Goal: Check status

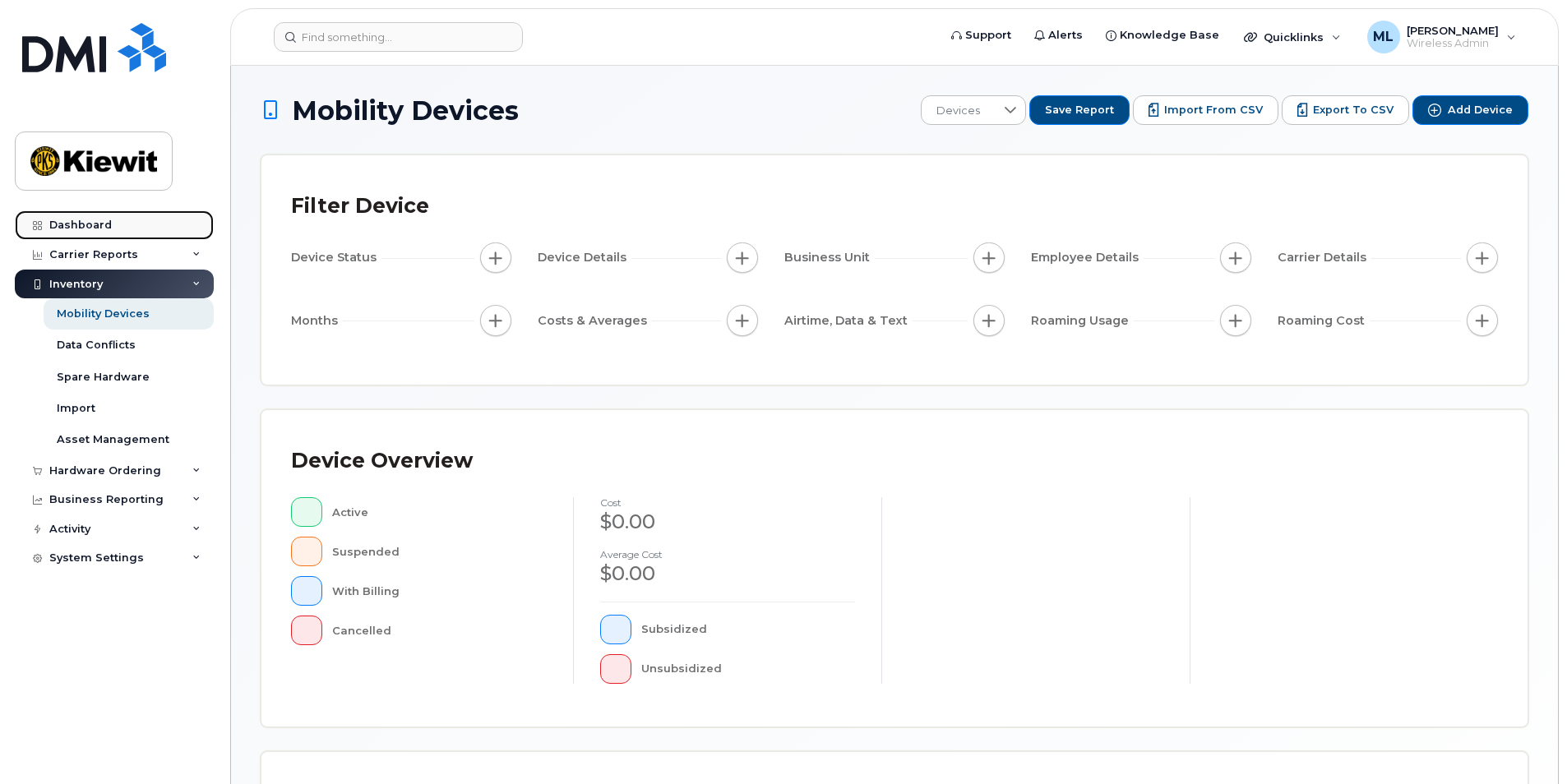
click at [124, 223] on link "Dashboard" at bounding box center [114, 224] width 199 height 29
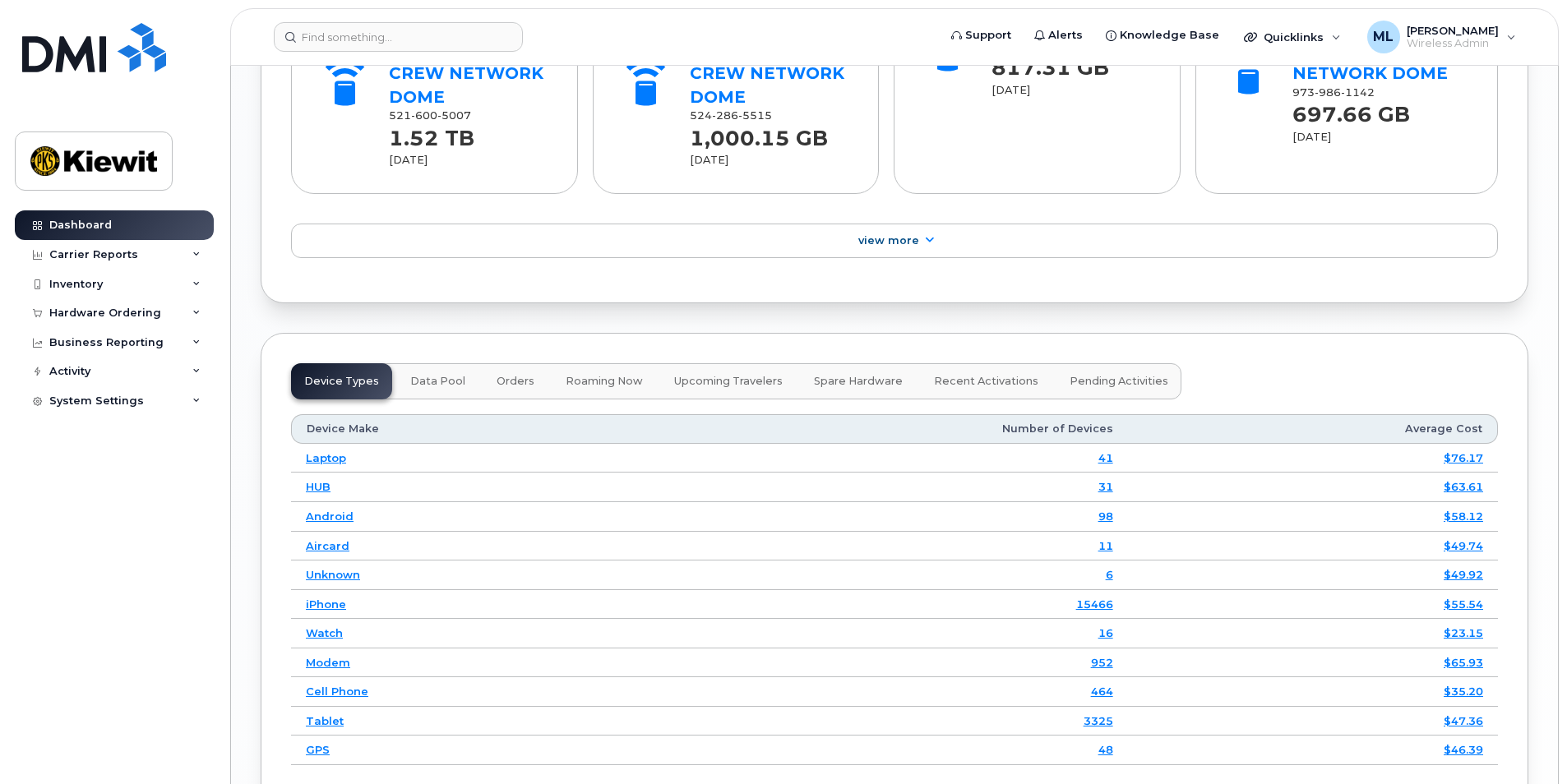
scroll to position [2136, 0]
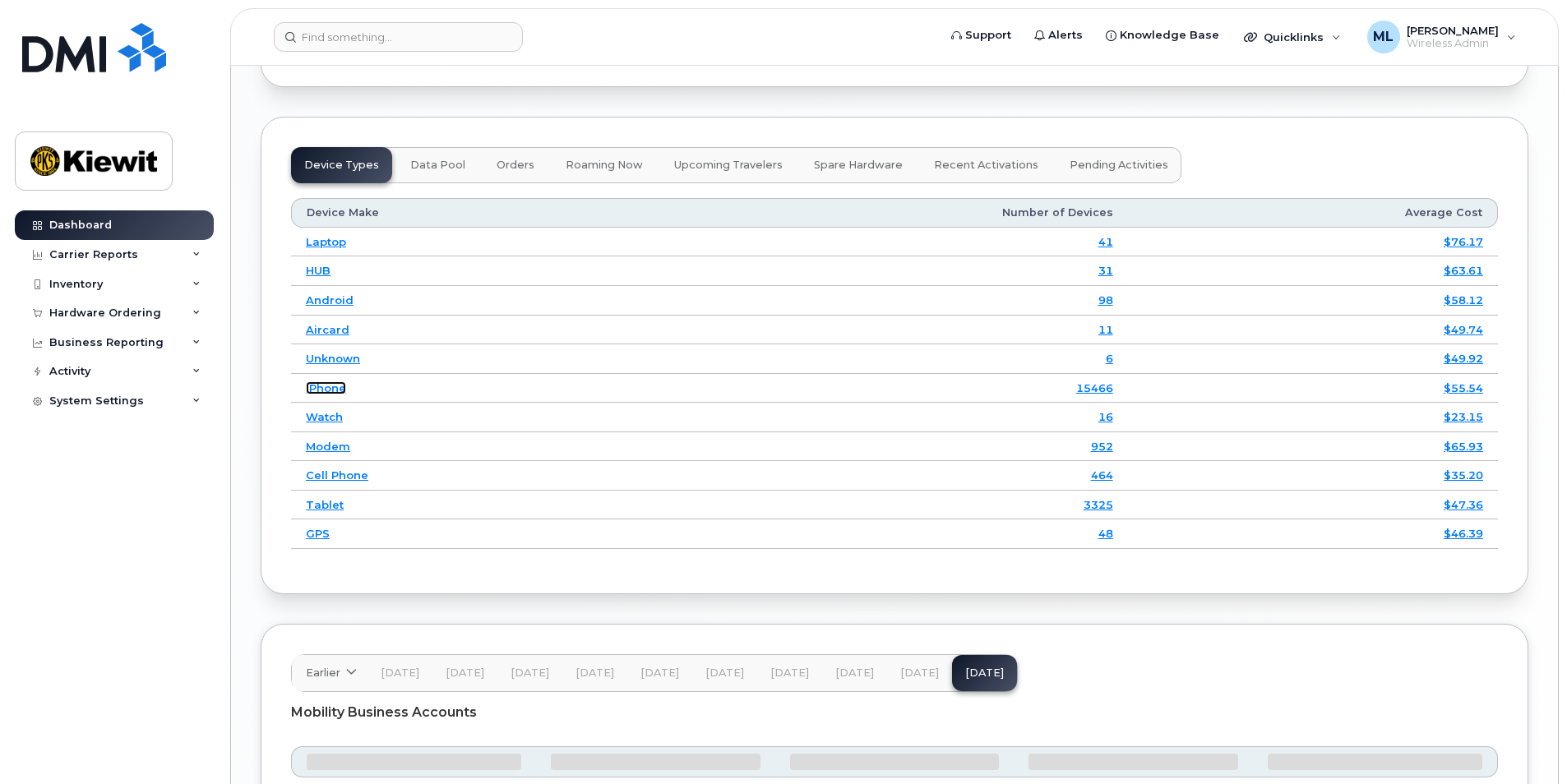
click at [322, 392] on link "iPhone" at bounding box center [326, 388] width 40 height 13
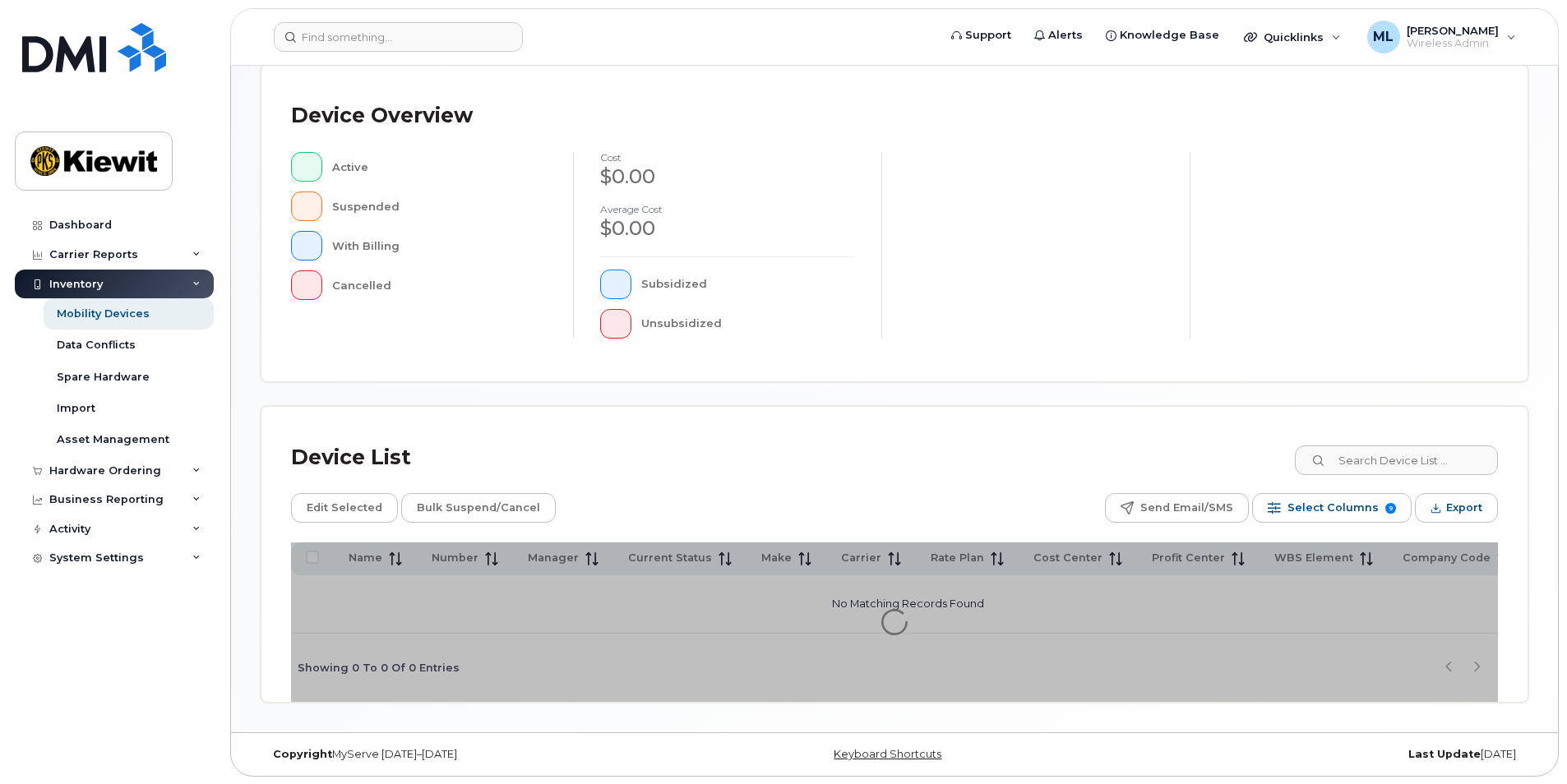
scroll to position [346, 0]
click at [1382, 468] on input at bounding box center [1396, 459] width 205 height 29
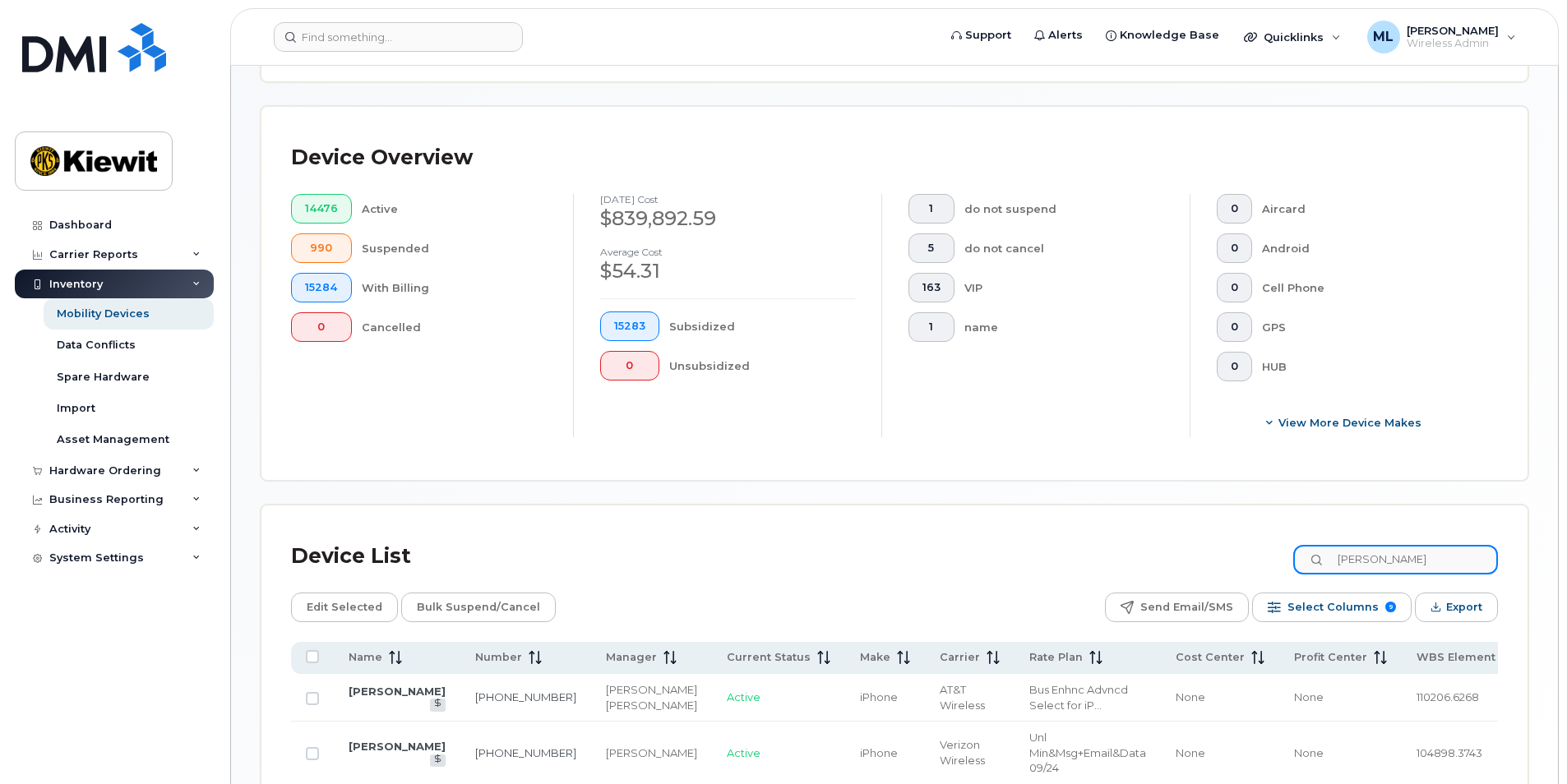
type input "marcie"
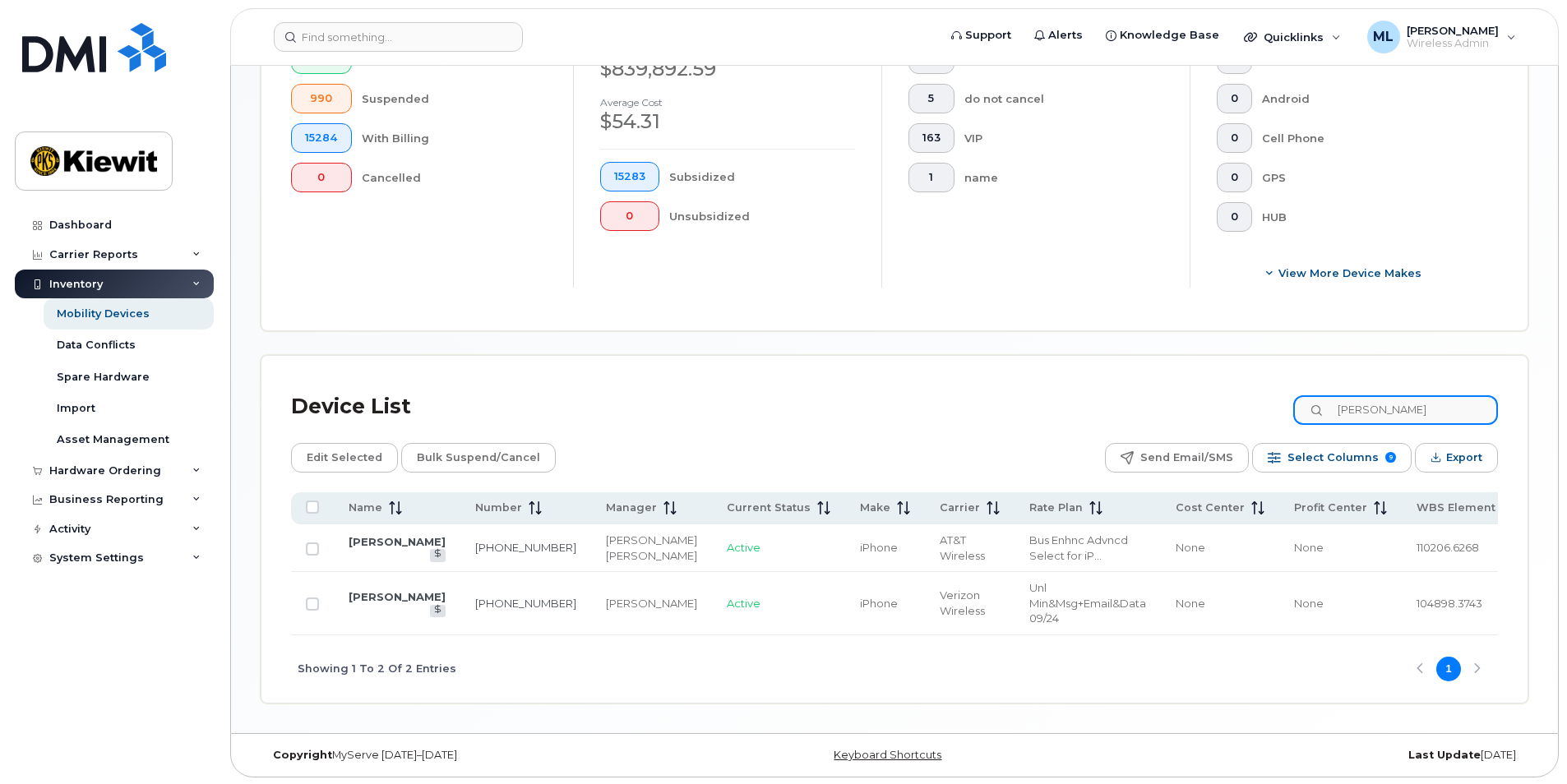
scroll to position [533, 0]
